Goal: Task Accomplishment & Management: Manage account settings

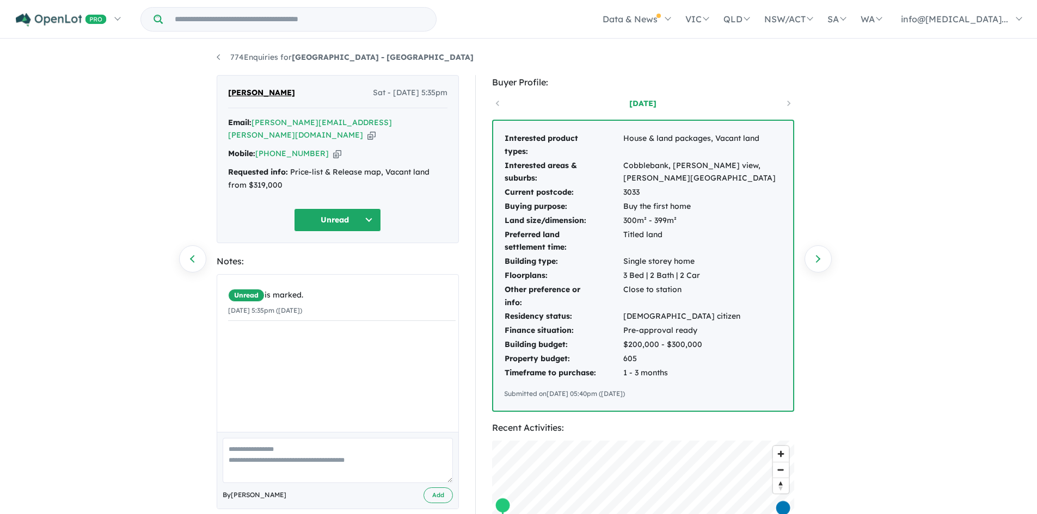
scroll to position [68, 0]
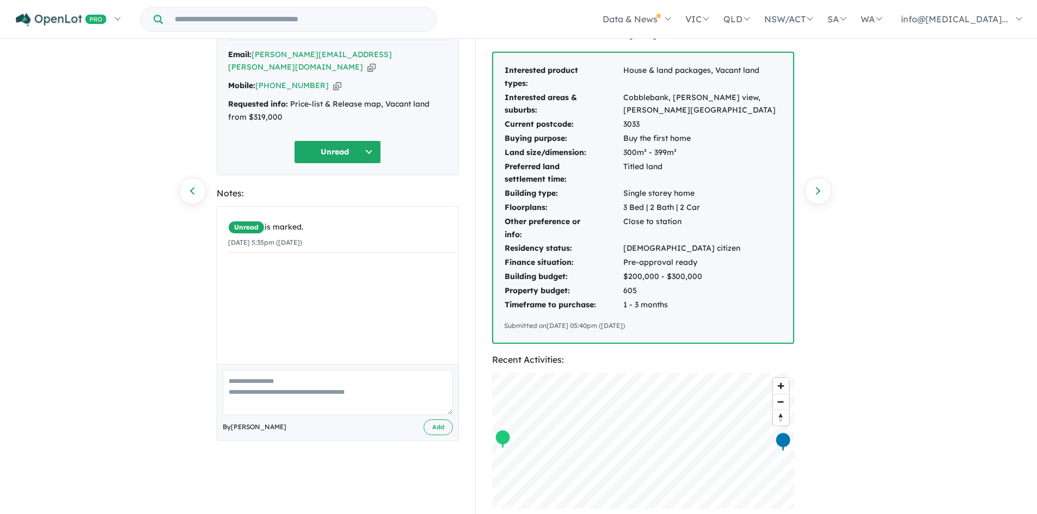
click at [124, 219] on div "774 Enquiries for Balmoral Estate - Strathtulloh Previous enquiry Next enquiry …" at bounding box center [518, 210] width 1037 height 476
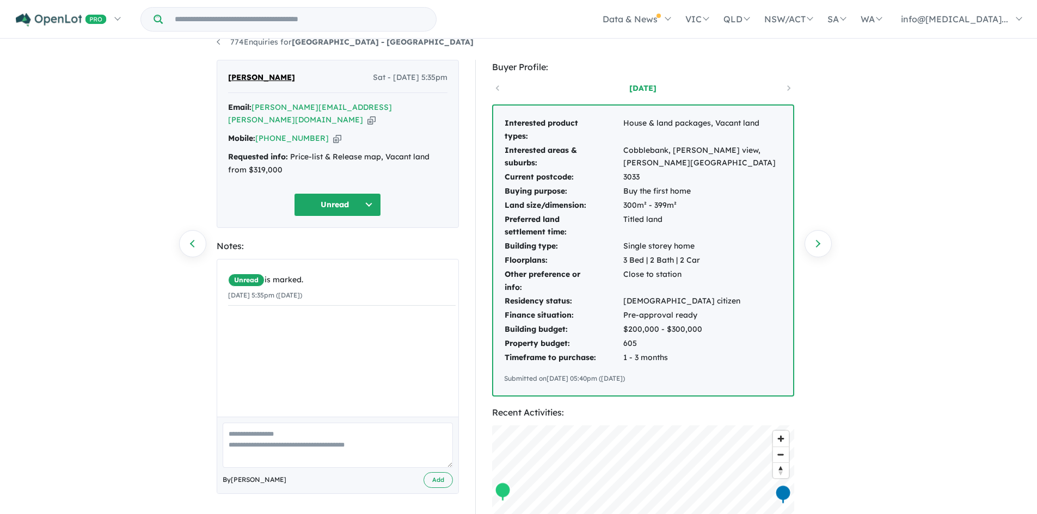
scroll to position [0, 0]
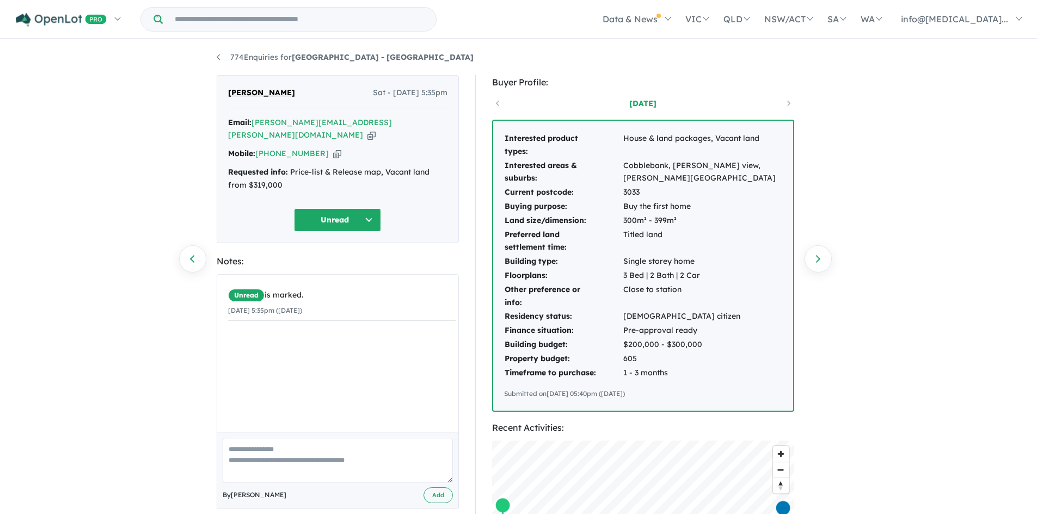
click at [368, 130] on icon "button" at bounding box center [371, 135] width 8 height 11
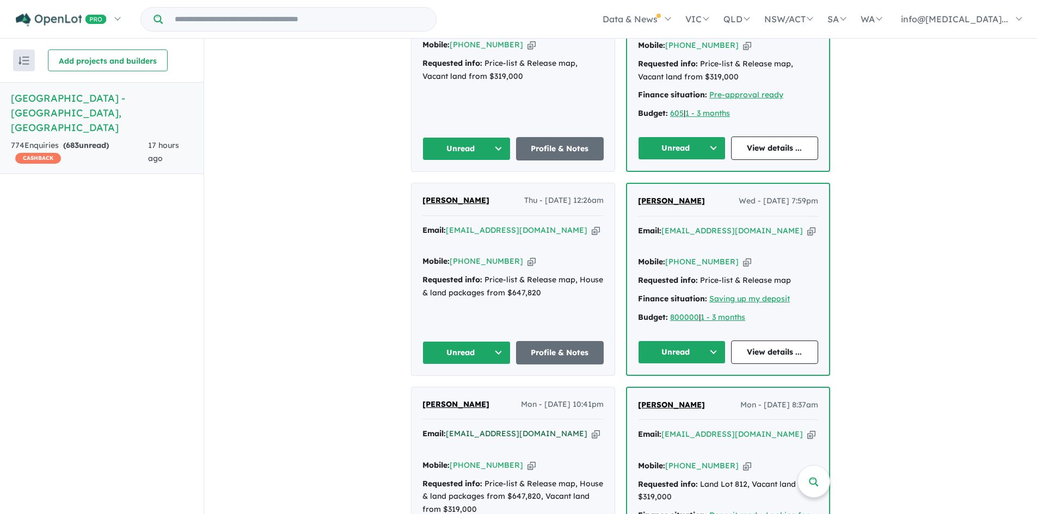
scroll to position [572, 0]
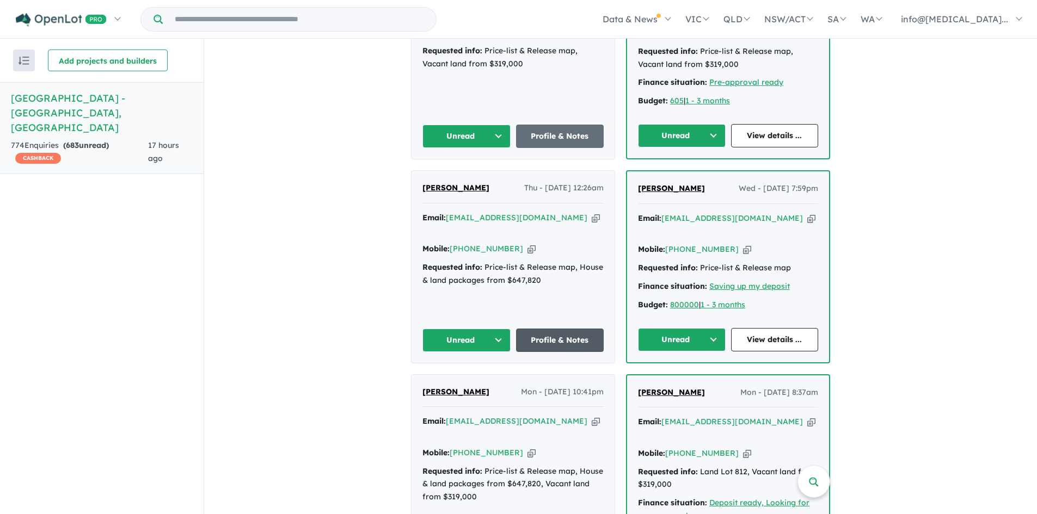
click at [533, 329] on link "Profile & Notes" at bounding box center [560, 340] width 88 height 23
